Goal: Check status: Check status

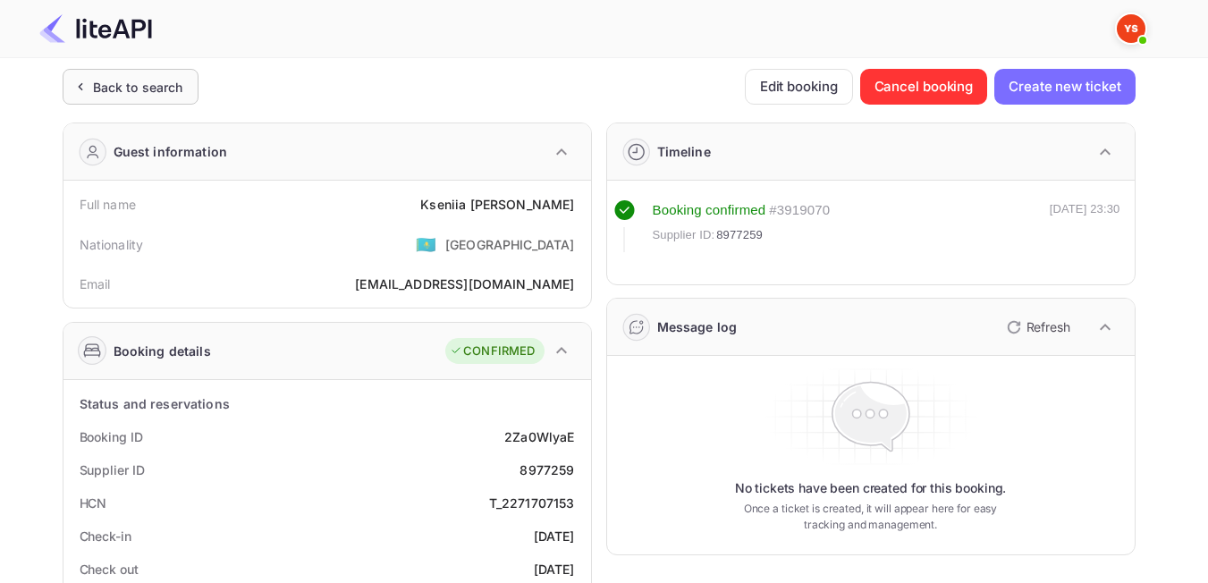
click at [125, 94] on div "Back to search" at bounding box center [138, 87] width 90 height 19
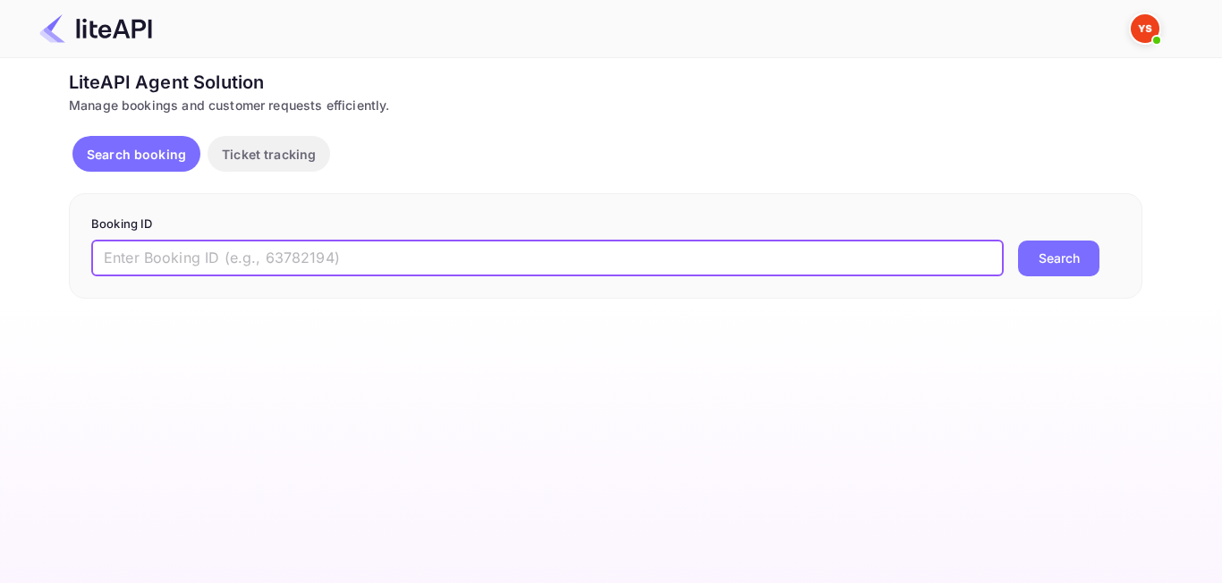
paste input "9059327"
type input "9059327"
click at [1052, 259] on button "Search" at bounding box center [1058, 259] width 81 height 36
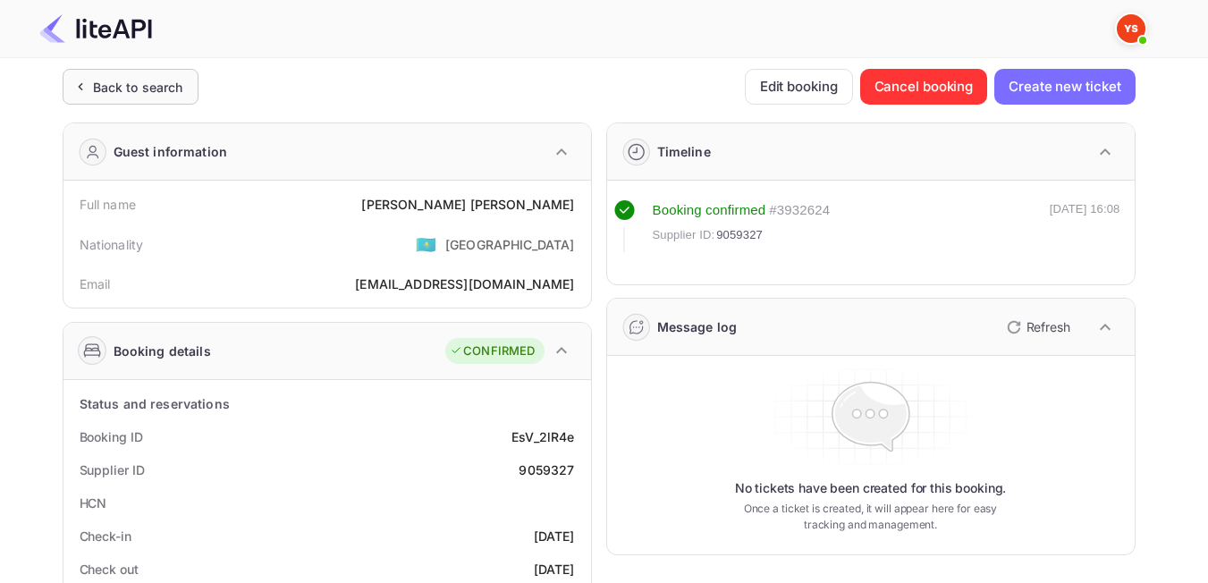
click at [145, 96] on div "Back to search" at bounding box center [138, 87] width 90 height 19
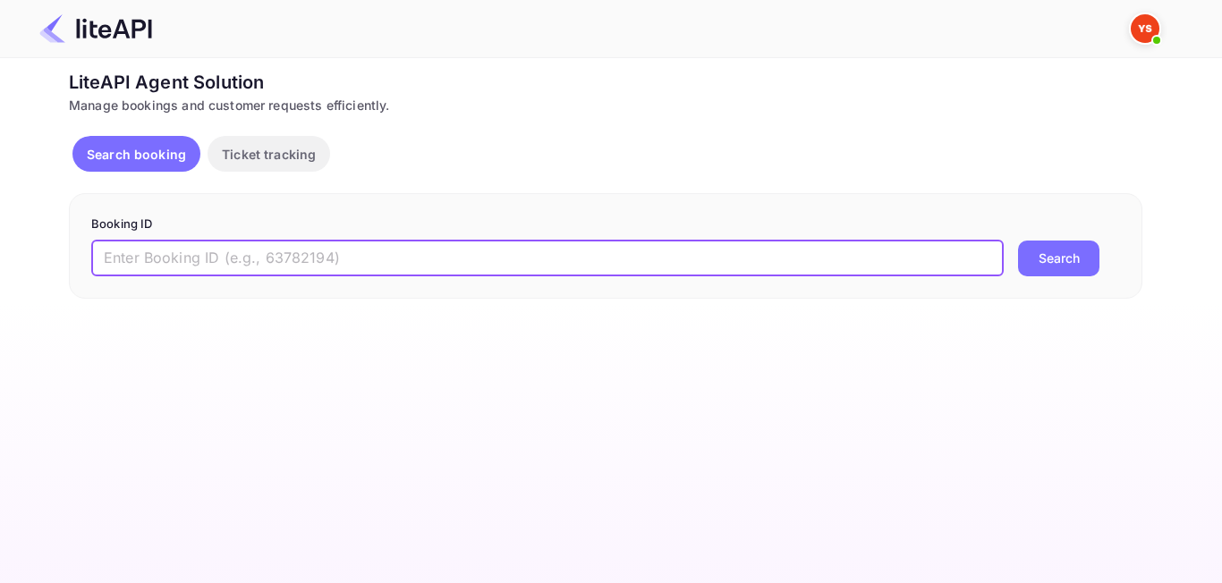
paste input "8781175"
type input "8781175"
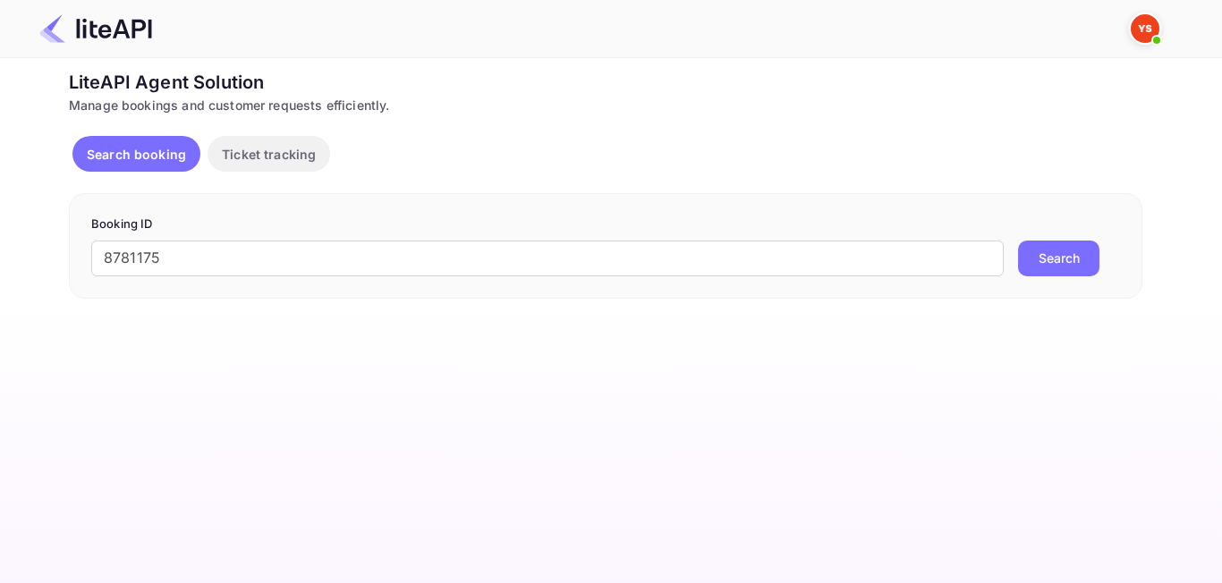
click at [1047, 258] on button "Search" at bounding box center [1058, 259] width 81 height 36
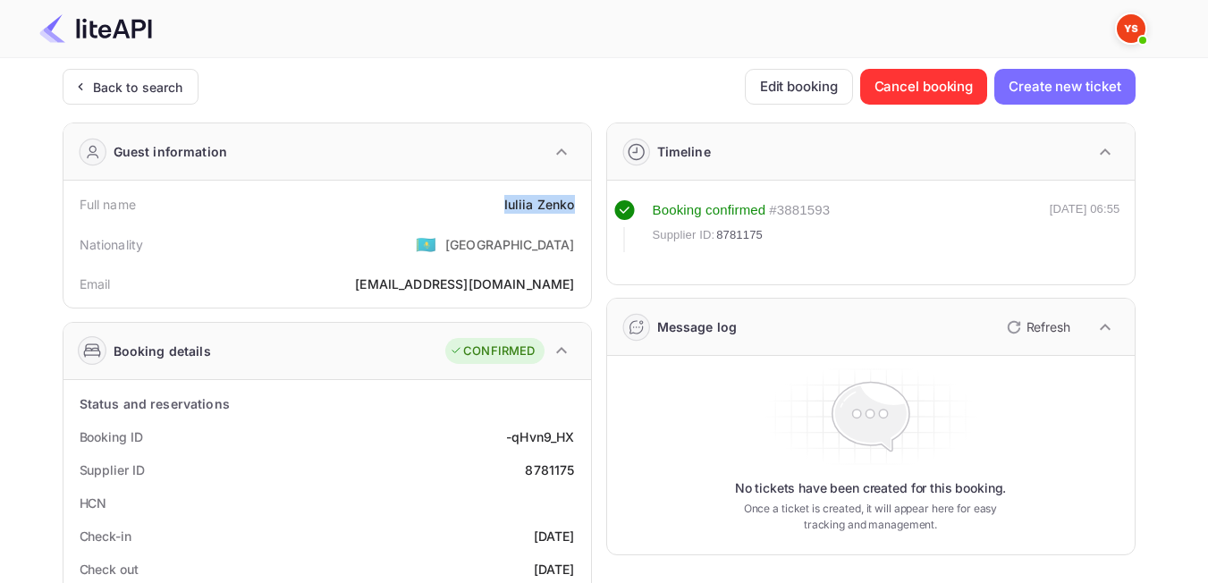
drag, startPoint x: 506, startPoint y: 208, endPoint x: 574, endPoint y: 218, distance: 68.8
click at [574, 218] on div "Full name Iuliia Zenko" at bounding box center [327, 204] width 513 height 33
drag, startPoint x: 561, startPoint y: 208, endPoint x: 528, endPoint y: 215, distance: 33.9
click at [458, 236] on div "Nationality 🇰🇿 [DEMOGRAPHIC_DATA]" at bounding box center [327, 244] width 513 height 47
drag, startPoint x: 511, startPoint y: 201, endPoint x: 573, endPoint y: 205, distance: 62.7
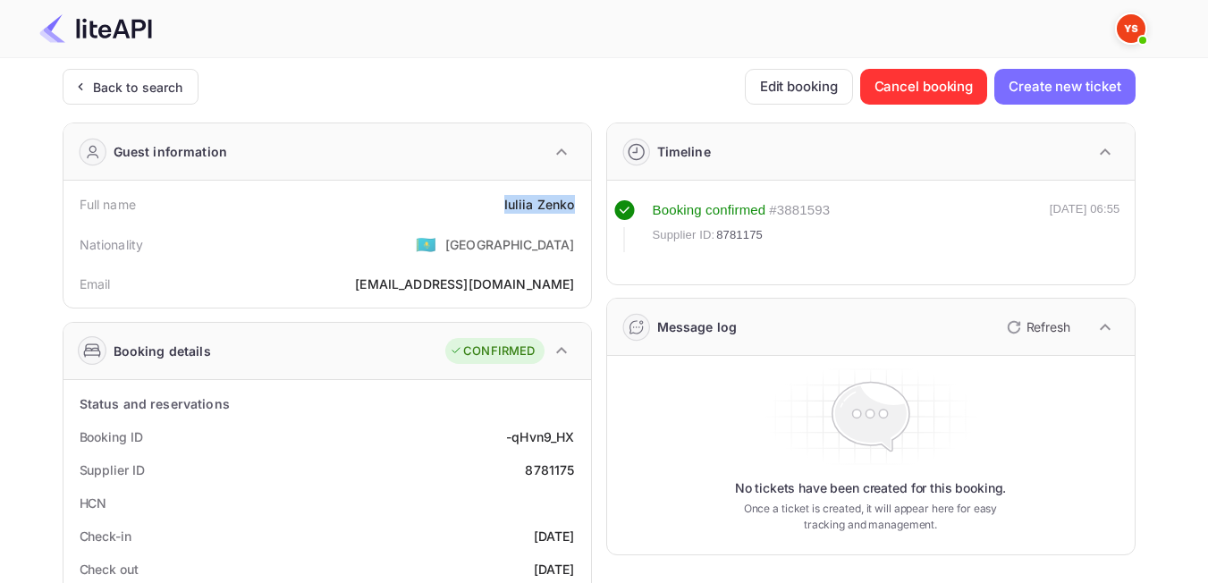
click at [573, 205] on div "Full name Iuliia Zenko" at bounding box center [327, 204] width 513 height 33
click at [435, 231] on div "Nationality 🇰🇿 [DEMOGRAPHIC_DATA]" at bounding box center [327, 244] width 513 height 47
click at [131, 98] on div "Back to search" at bounding box center [131, 87] width 136 height 36
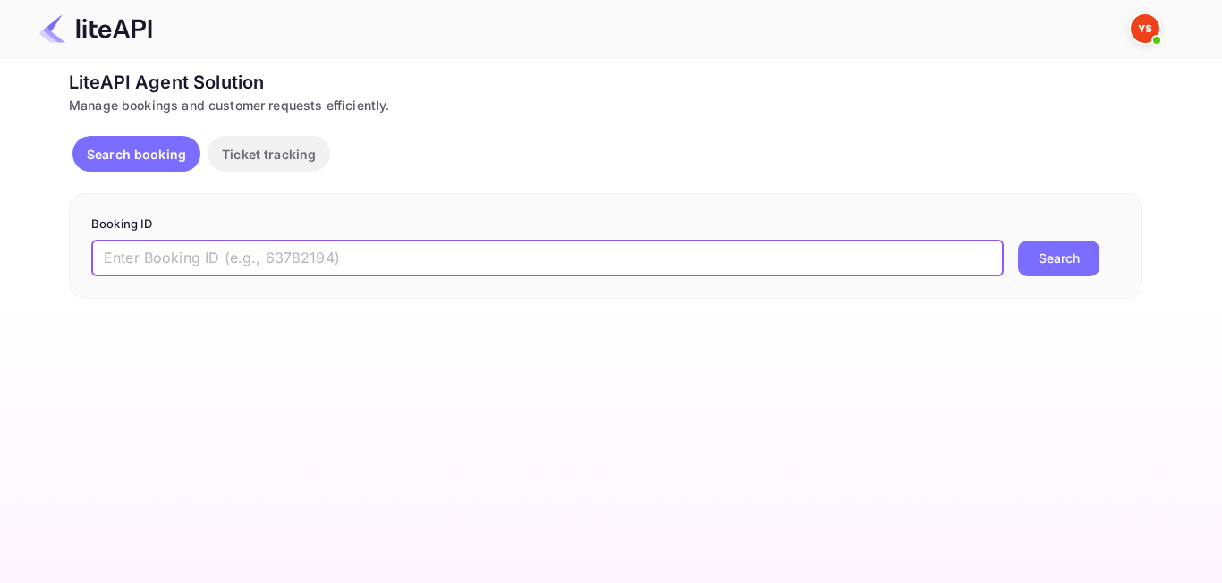
paste input "8454043"
type input "8454043"
click at [1074, 266] on button "Search" at bounding box center [1058, 259] width 81 height 36
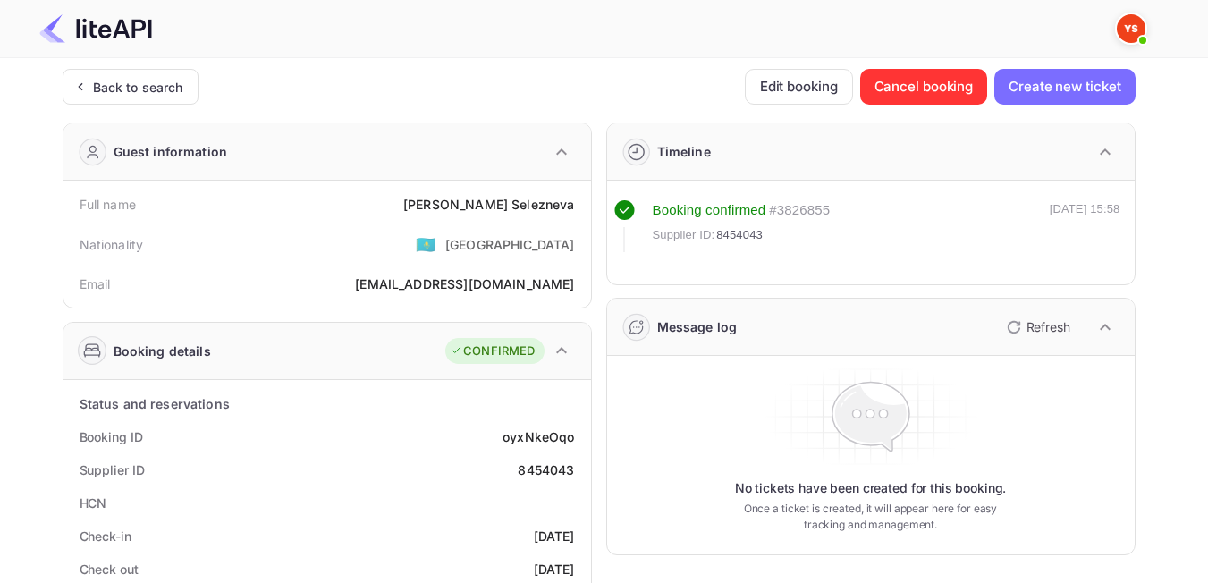
click at [167, 86] on div "Back to search" at bounding box center [138, 87] width 90 height 19
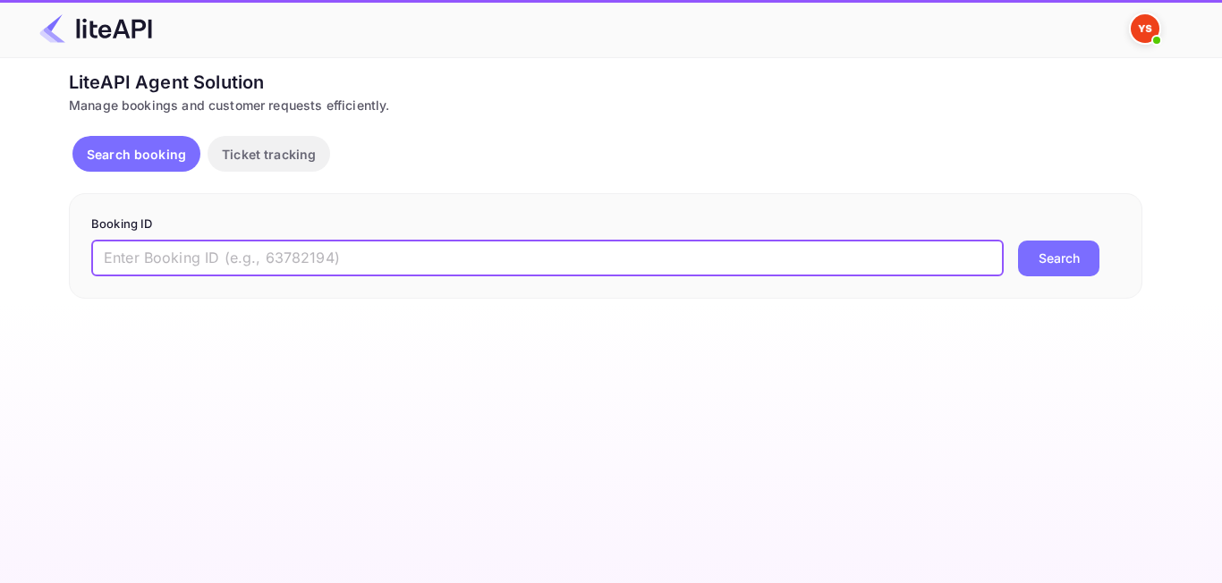
paste input "9070848"
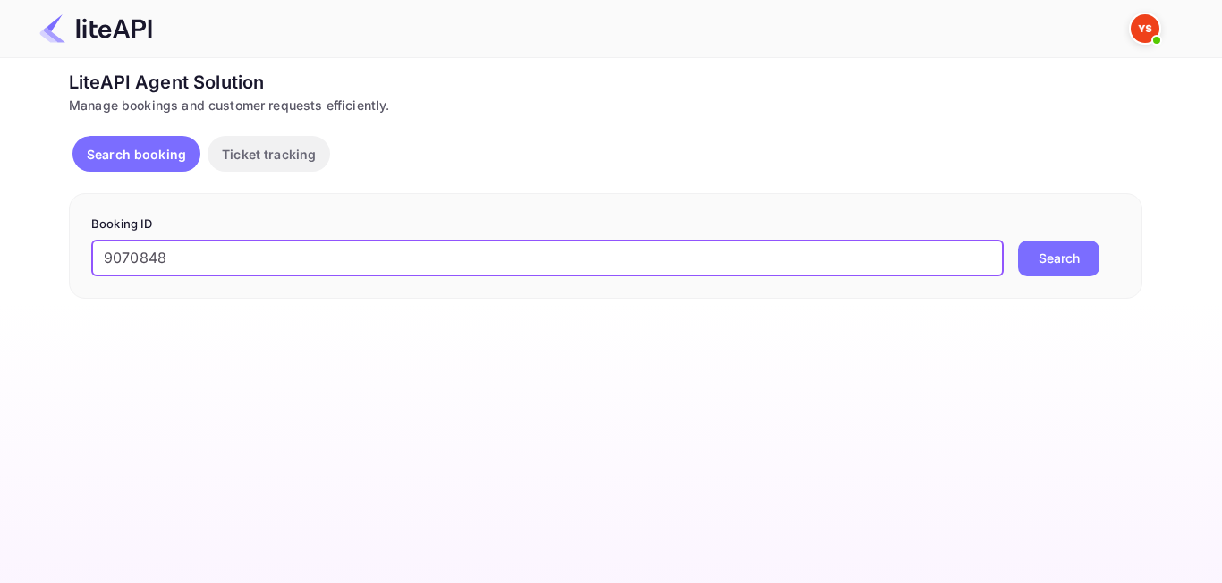
type input "9070848"
click at [1056, 250] on button "Search" at bounding box center [1058, 259] width 81 height 36
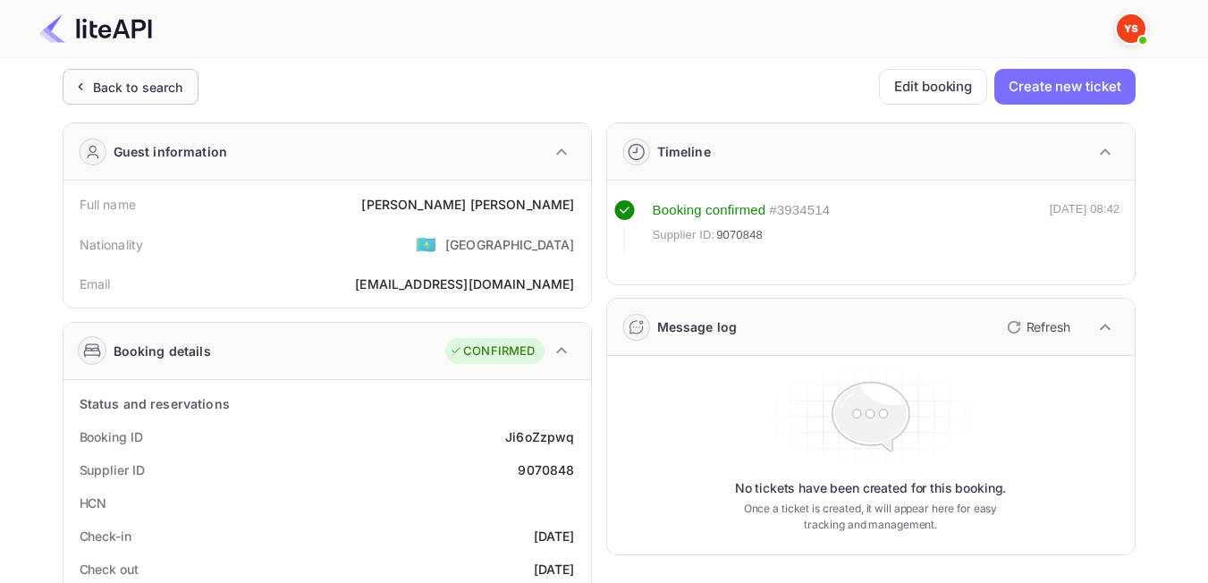
click at [144, 83] on div "Back to search" at bounding box center [138, 87] width 90 height 19
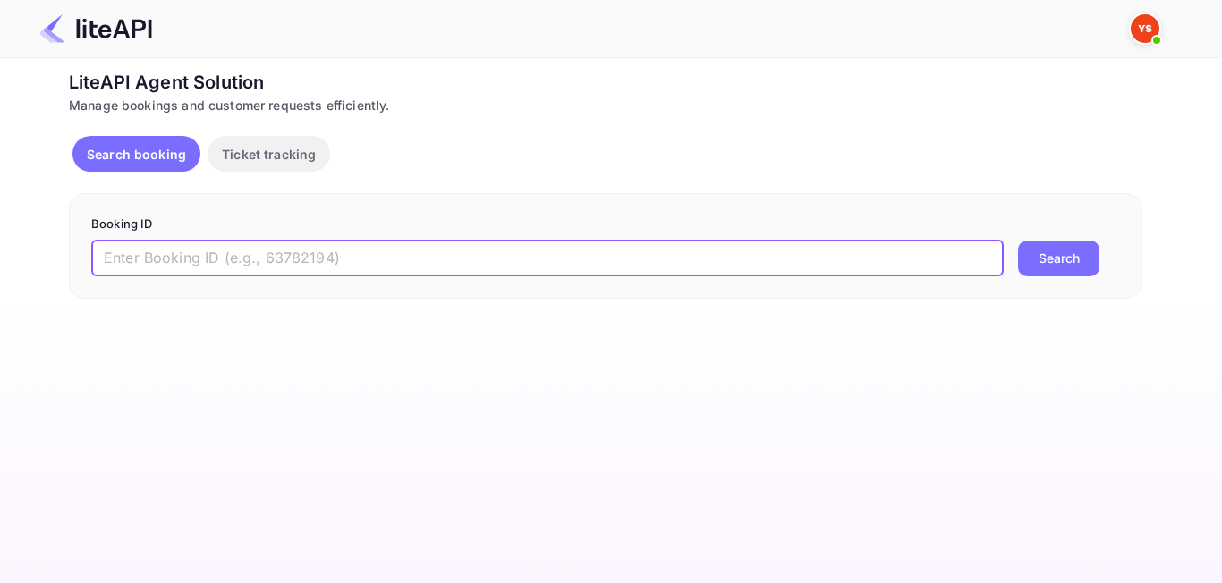
paste input "8987093"
type input "8987093"
click at [1050, 263] on button "Search" at bounding box center [1058, 259] width 81 height 36
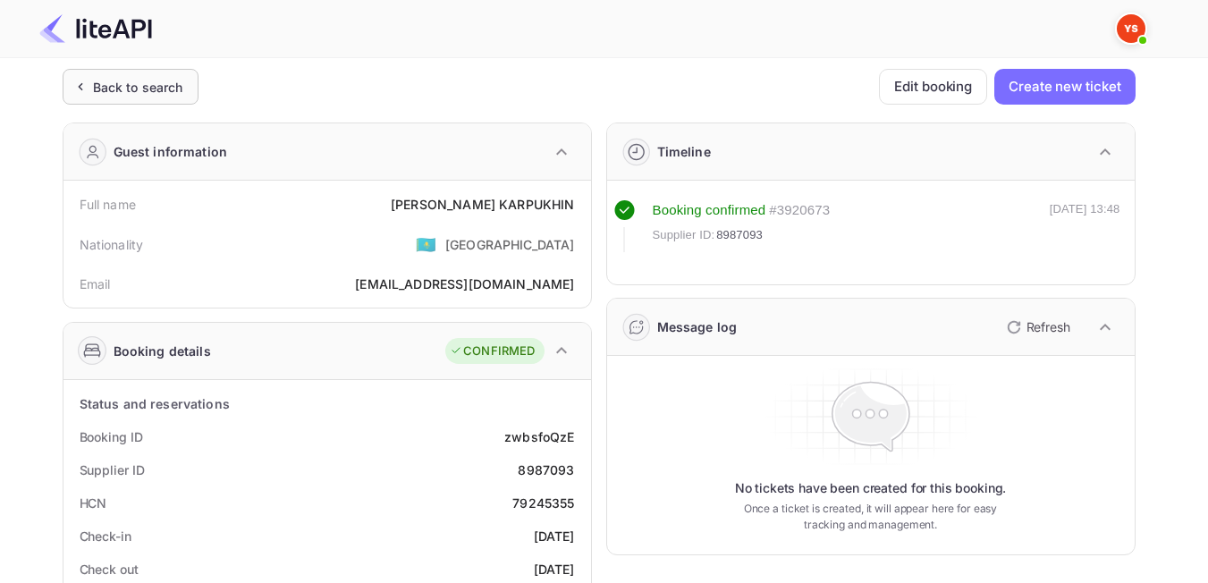
click at [191, 81] on div "Back to search" at bounding box center [131, 87] width 136 height 36
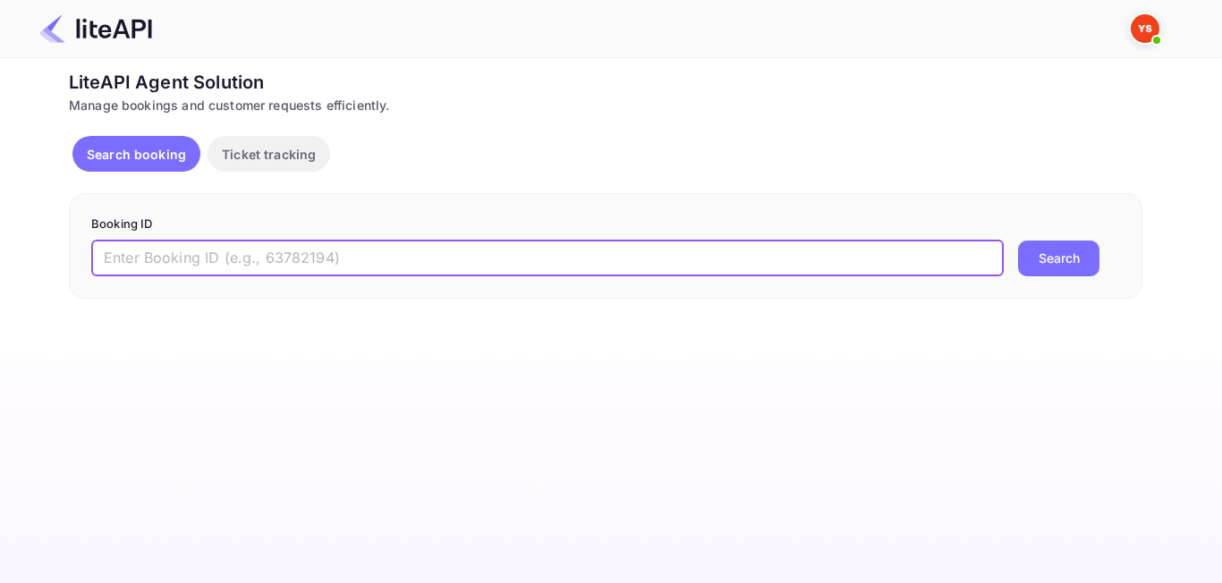
paste input "9070848"
type input "9070848"
click at [1049, 261] on button "Search" at bounding box center [1058, 259] width 81 height 36
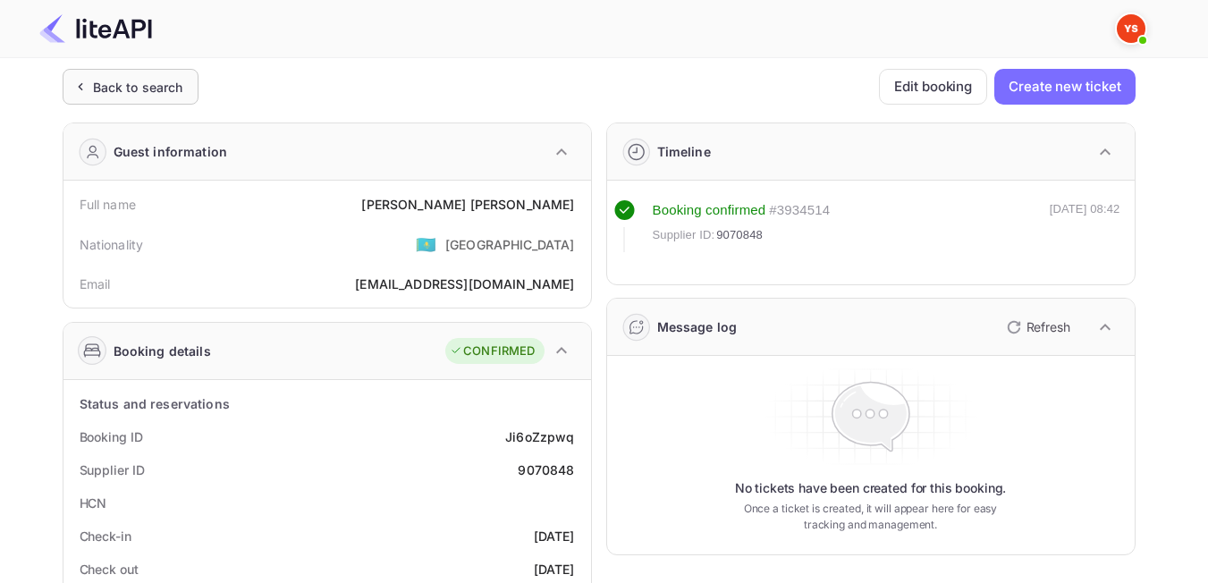
click at [140, 98] on div "Back to search" at bounding box center [131, 87] width 136 height 36
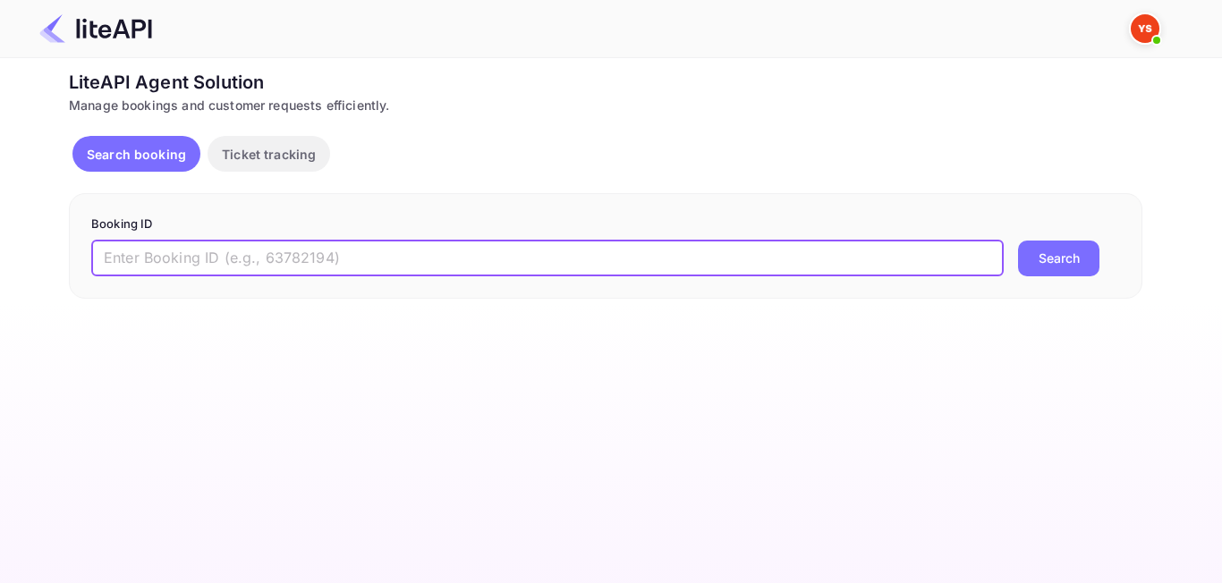
paste input "8761064"
type input "8761064"
click at [1073, 265] on button "Search" at bounding box center [1058, 259] width 81 height 36
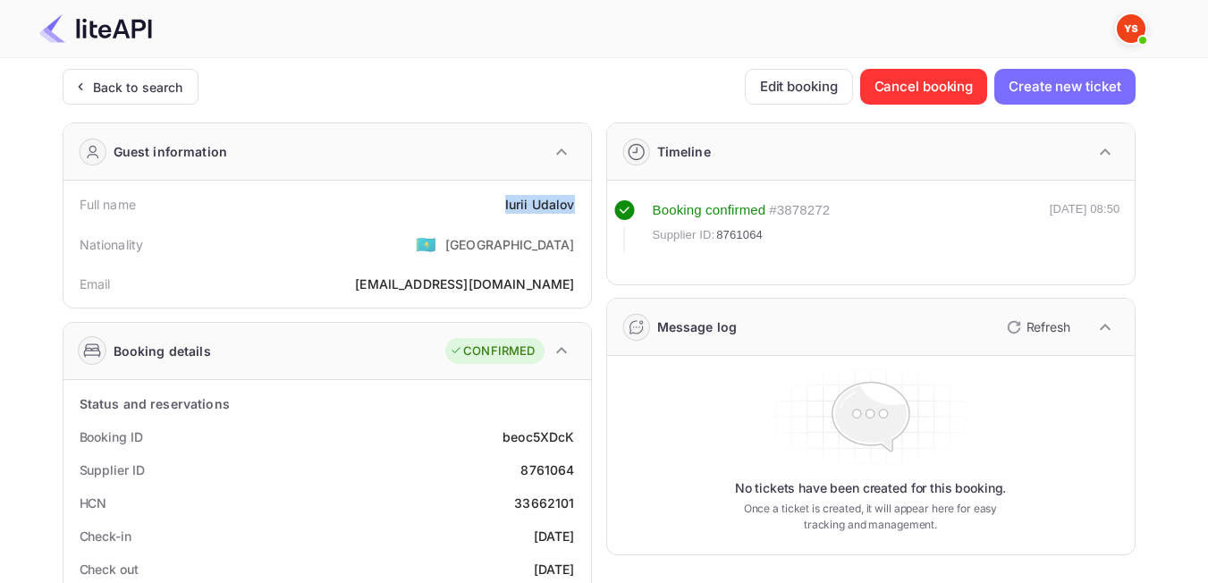
drag, startPoint x: 499, startPoint y: 210, endPoint x: 581, endPoint y: 204, distance: 82.5
click at [581, 204] on div "Full name Iurii Udalov" at bounding box center [327, 204] width 513 height 33
click at [441, 237] on div "Nationality 🇰🇿 [DEMOGRAPHIC_DATA]" at bounding box center [327, 244] width 513 height 47
click at [157, 98] on div "Back to search" at bounding box center [131, 87] width 136 height 36
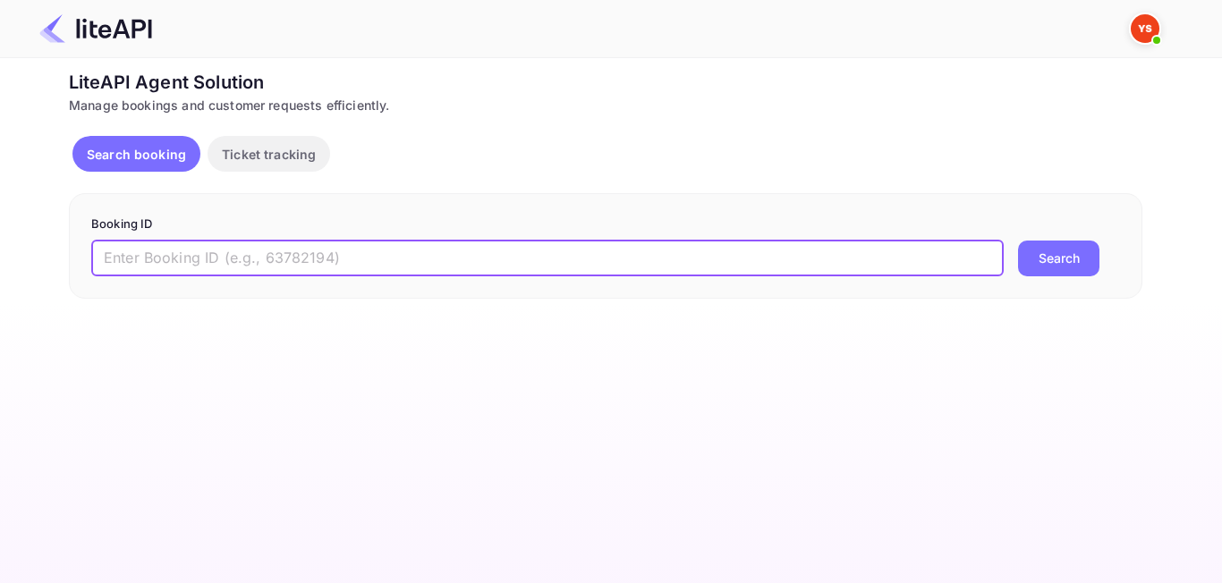
paste input "7553045"
type input "7553045"
click at [1049, 261] on button "Search" at bounding box center [1058, 259] width 81 height 36
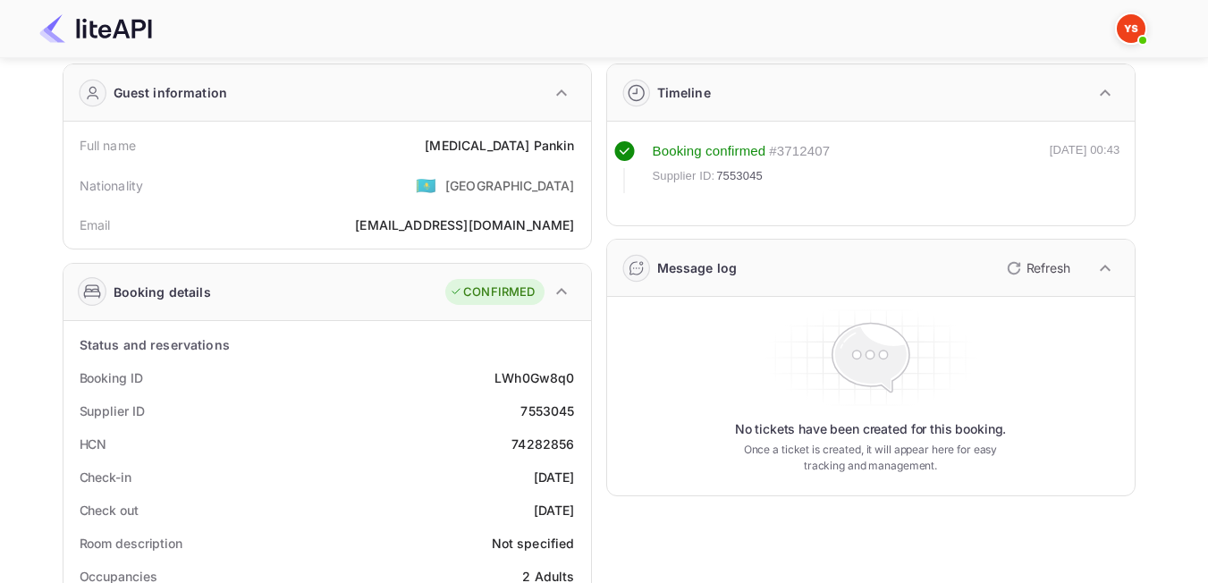
scroll to position [89, 0]
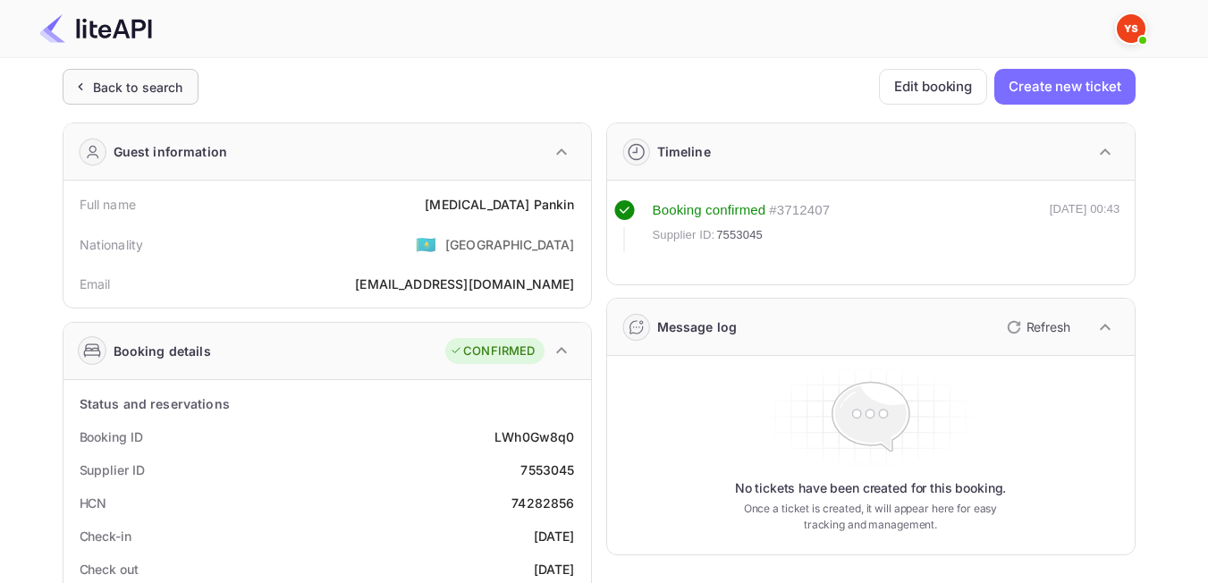
click at [115, 93] on div "Back to search" at bounding box center [138, 87] width 90 height 19
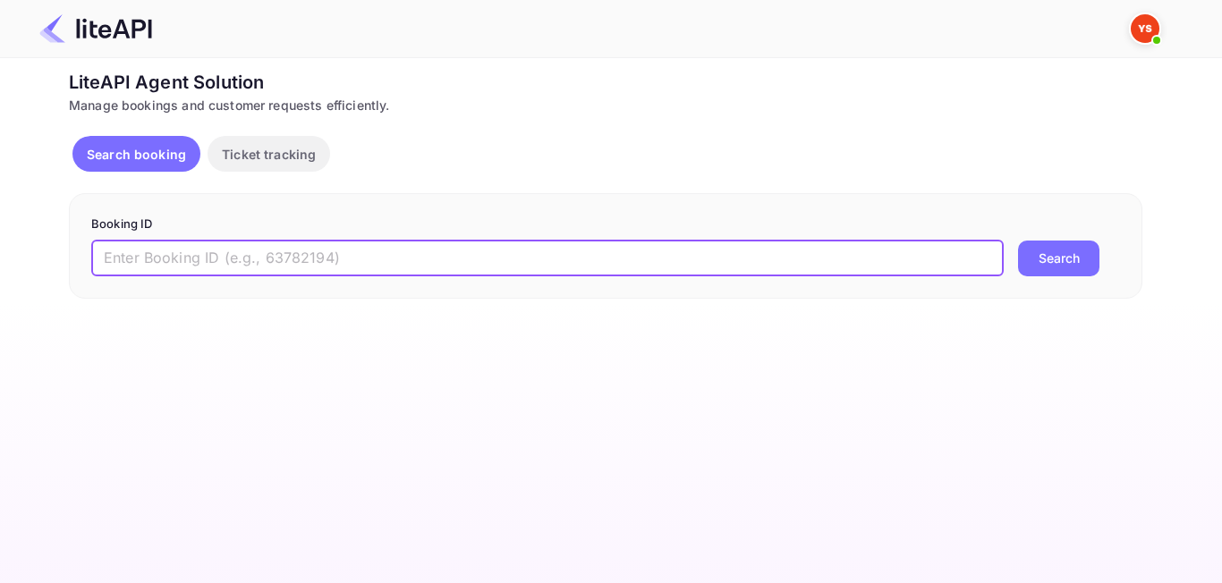
paste input "9111047"
type input "9111047"
click at [1073, 261] on button "Search" at bounding box center [1058, 259] width 81 height 36
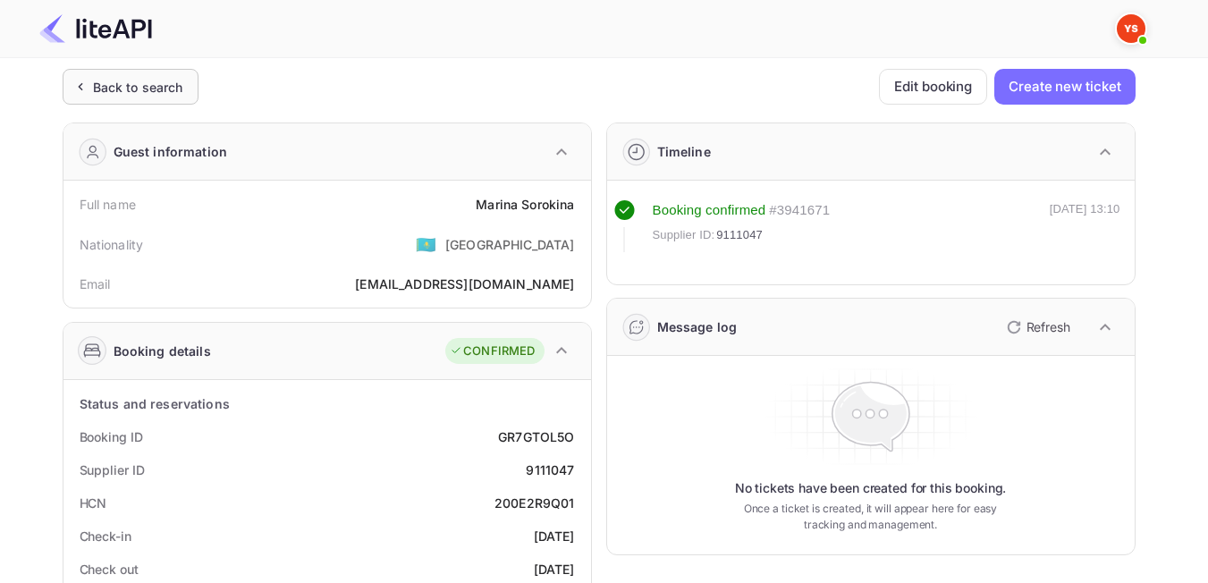
click at [157, 76] on div "Back to search" at bounding box center [131, 87] width 136 height 36
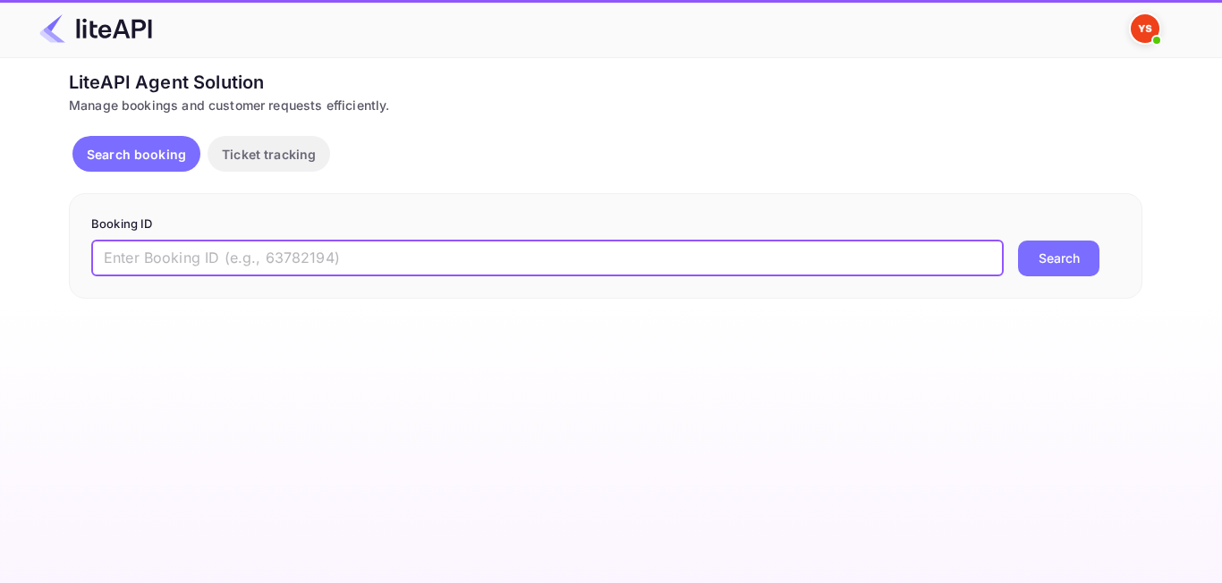
paste input "8511870"
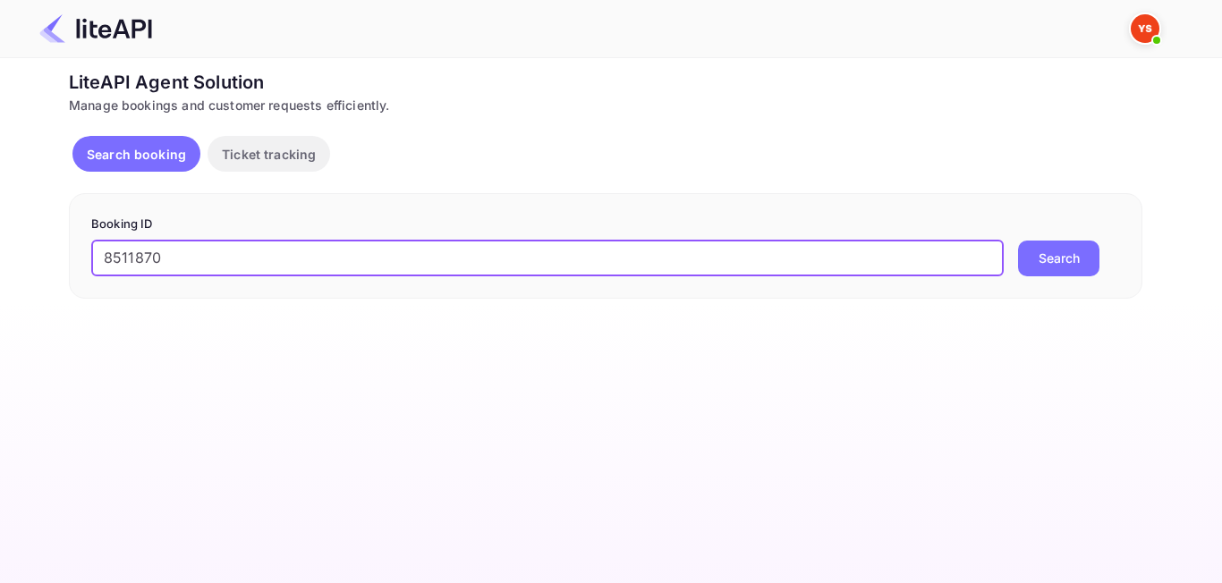
type input "8511870"
click at [1055, 268] on button "Search" at bounding box center [1058, 259] width 81 height 36
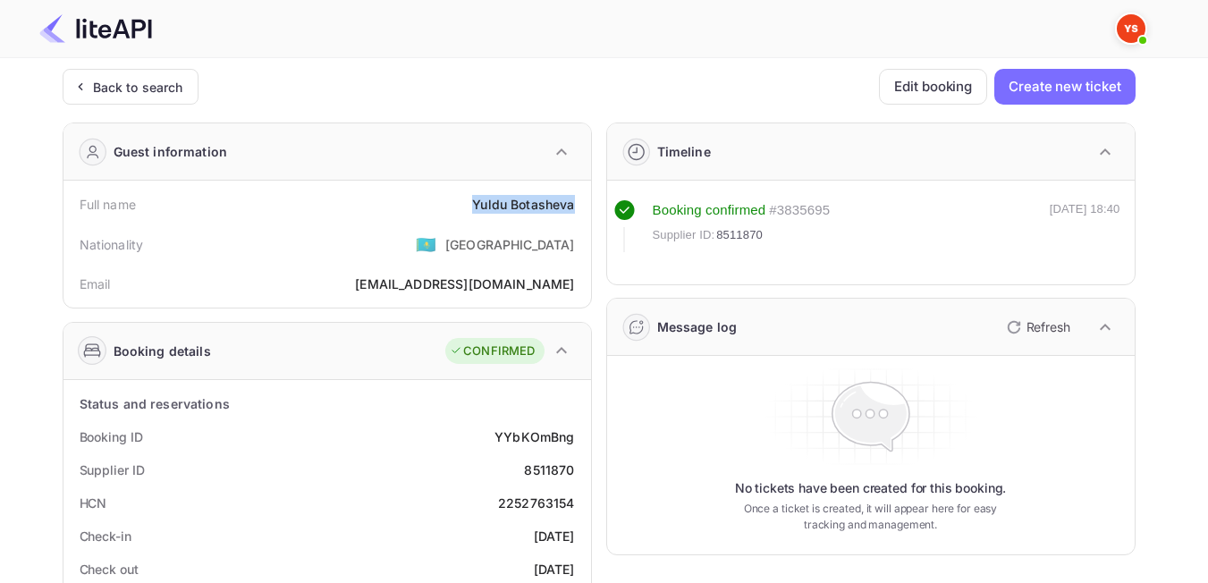
drag, startPoint x: 471, startPoint y: 208, endPoint x: 579, endPoint y: 206, distance: 107.4
click at [579, 206] on div "Full name [PERSON_NAME]" at bounding box center [327, 204] width 513 height 33
click at [407, 256] on div "Nationality 🇰🇿 [DEMOGRAPHIC_DATA]" at bounding box center [327, 244] width 513 height 47
click at [152, 89] on div "Back to search" at bounding box center [138, 87] width 90 height 19
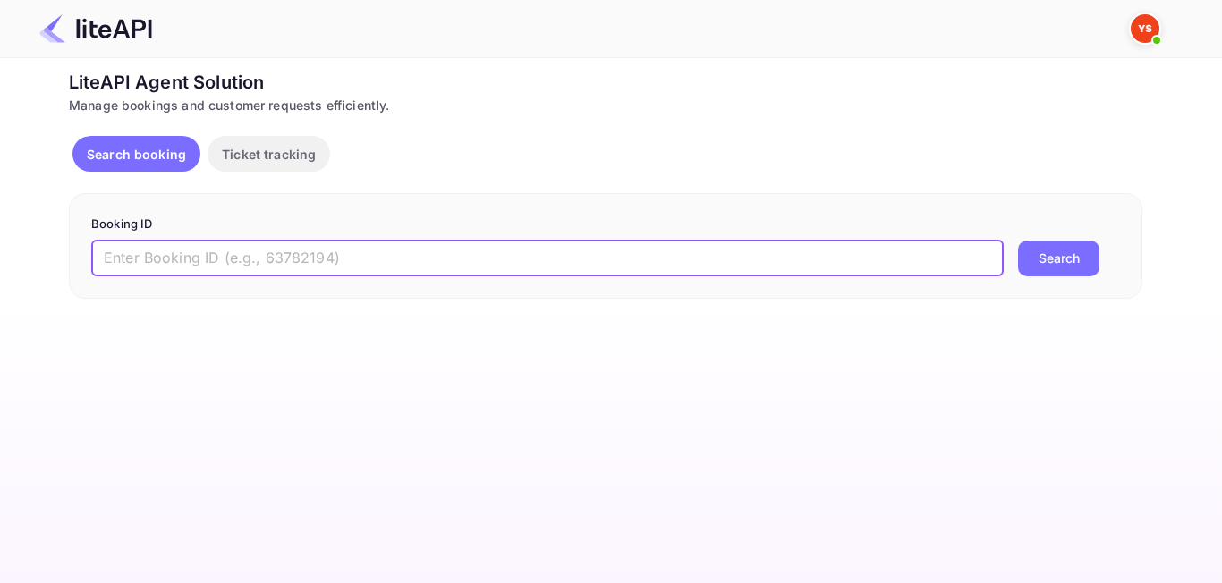
paste input "8780227"
type input "8780227"
click at [216, 381] on main "Unsaved Changes Ticket Affiliate URL [URL][DOMAIN_NAME] Business partner name N…" at bounding box center [611, 320] width 1222 height 525
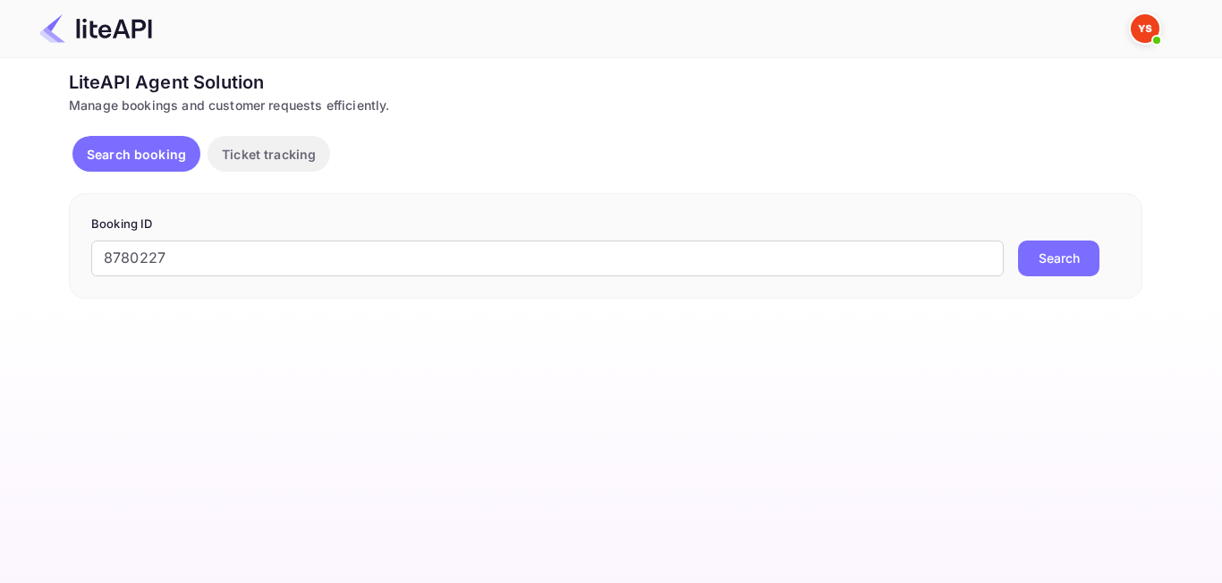
click at [1081, 250] on button "Search" at bounding box center [1058, 259] width 81 height 36
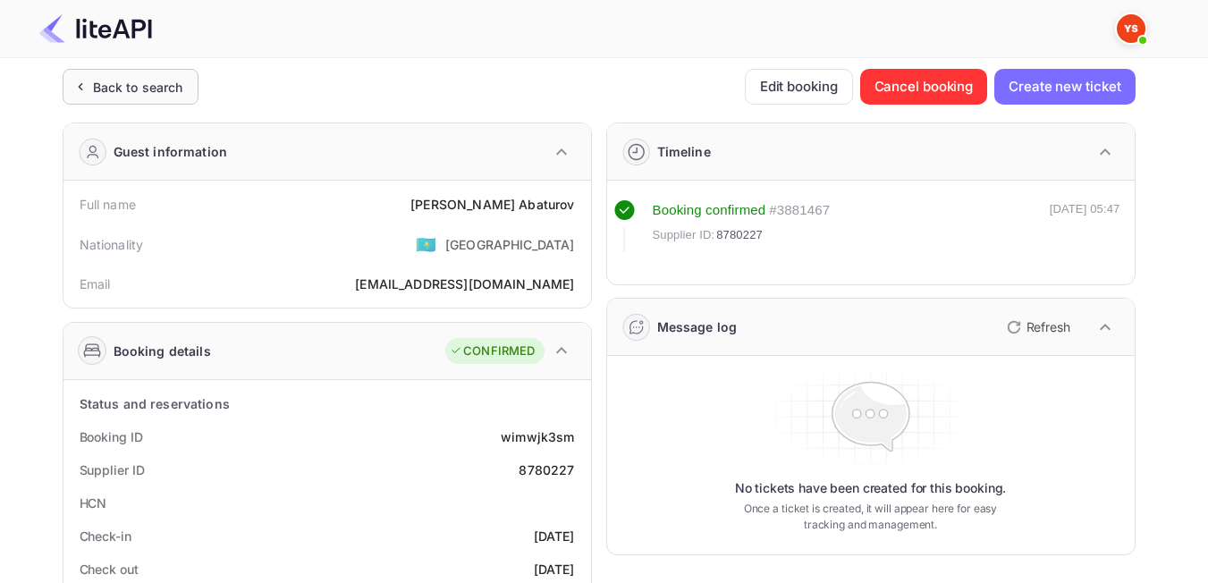
click at [195, 86] on div "Back to search" at bounding box center [131, 87] width 136 height 36
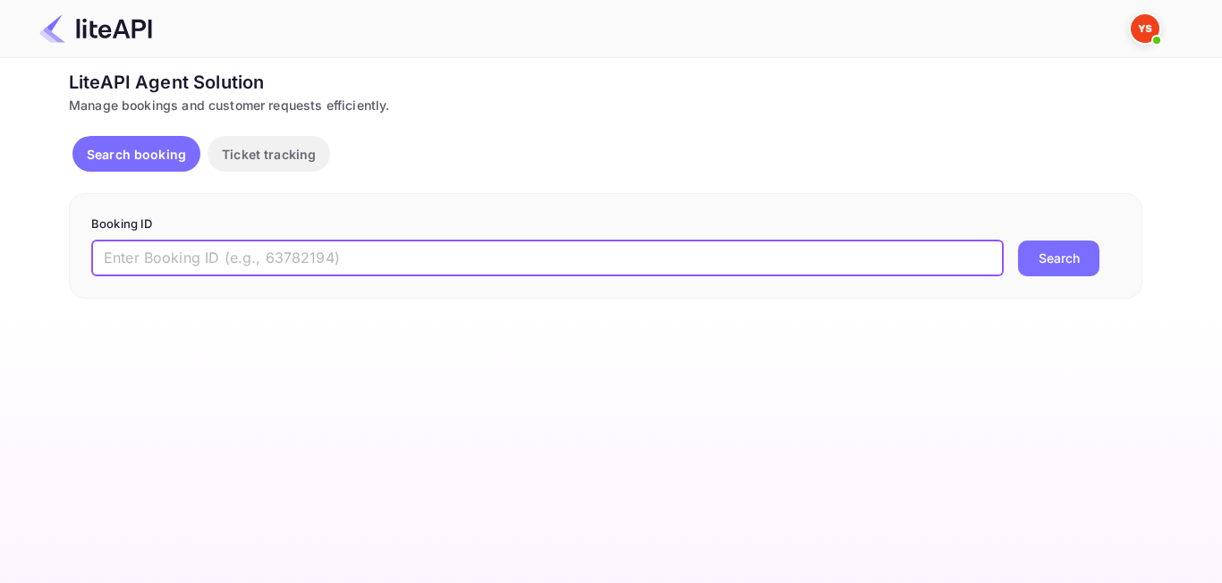
paste input "8742772"
type input "8742772"
click at [1050, 259] on button "Search" at bounding box center [1058, 259] width 81 height 36
